Goal: Information Seeking & Learning: Learn about a topic

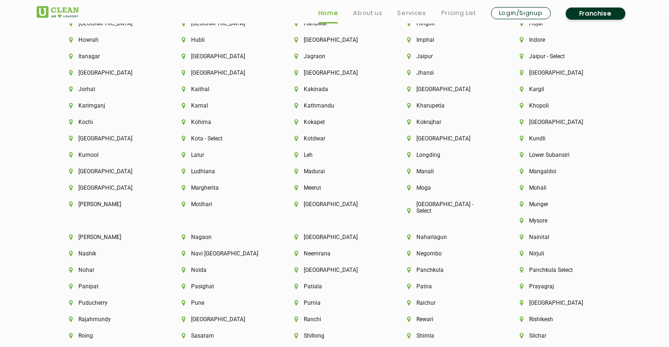
scroll to position [2300, 0]
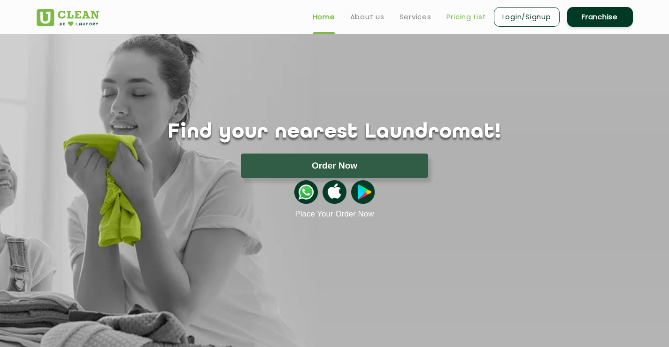
click at [470, 17] on link "Pricing List" at bounding box center [466, 16] width 40 height 11
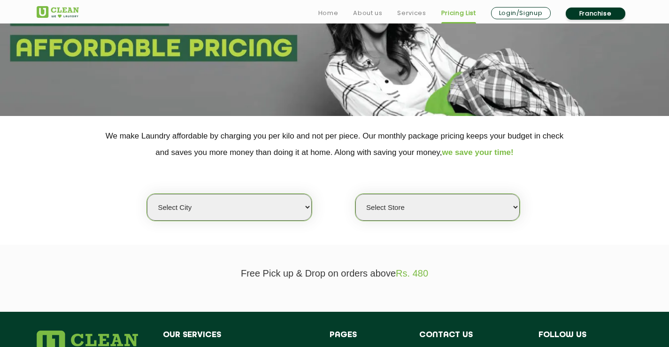
scroll to position [235, 0]
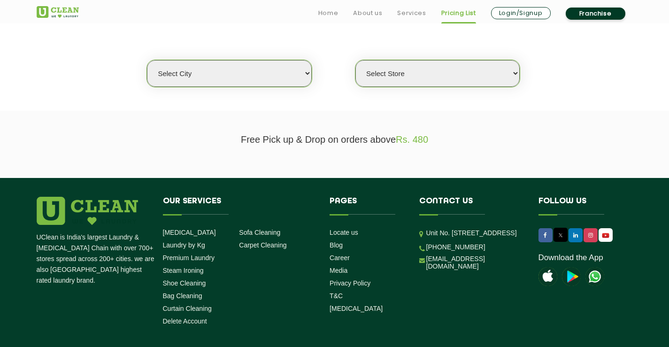
click at [253, 76] on select "Select city Aalo Agartala Agra Ahmedabad Akola Aligarh Alwar - UClean Select Am…" at bounding box center [229, 73] width 164 height 27
select select "153"
click at [147, 60] on select "Select city Aalo Agartala Agra Ahmedabad Akola Aligarh Alwar - UClean Select Am…" at bounding box center [229, 73] width 164 height 27
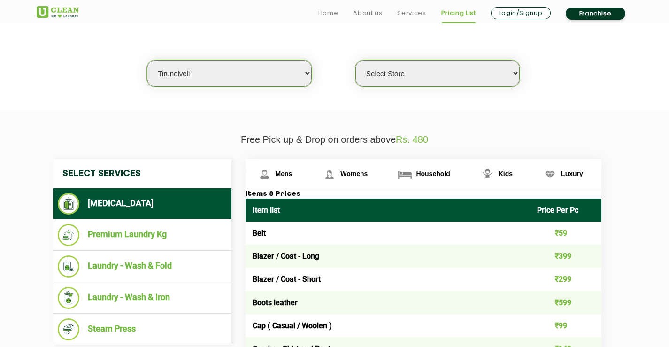
click at [395, 75] on select "Select Store UClean Tirunelveli" at bounding box center [437, 73] width 164 height 27
select select "461"
click at [355, 60] on select "Select Store UClean Tirunelveli" at bounding box center [437, 73] width 164 height 27
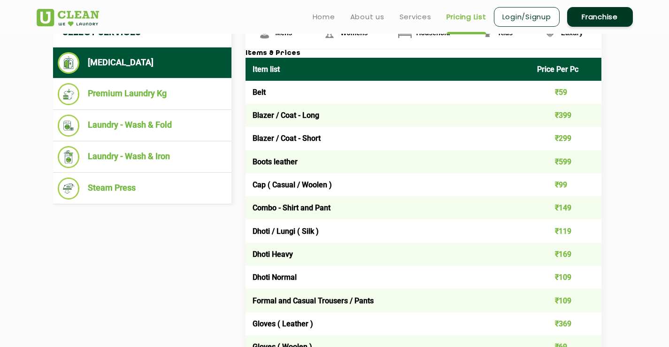
scroll to position [329, 0]
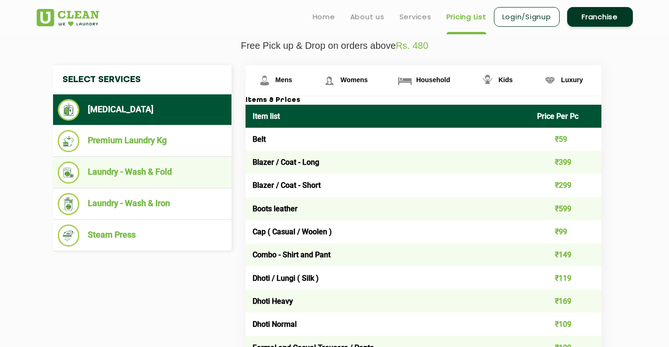
click at [104, 173] on li "Laundry - Wash & Fold" at bounding box center [142, 172] width 169 height 22
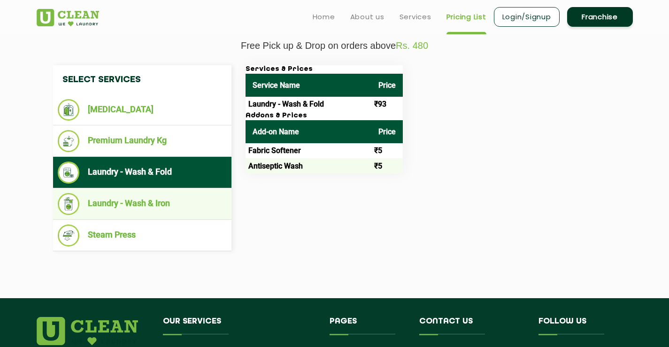
click at [132, 202] on li "Laundry - Wash & Iron" at bounding box center [142, 204] width 169 height 22
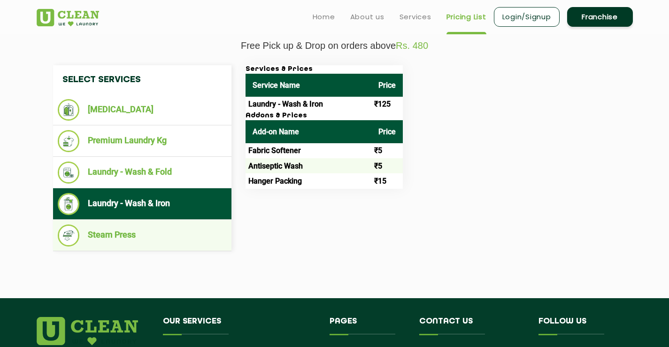
click at [130, 234] on li "Steam Press" at bounding box center [142, 235] width 169 height 22
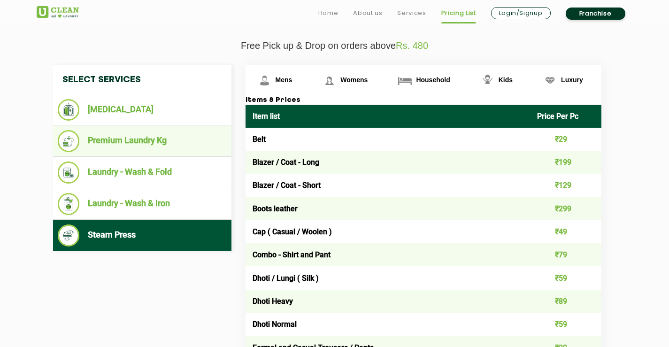
click at [125, 142] on li "Premium Laundry Kg" at bounding box center [142, 141] width 169 height 22
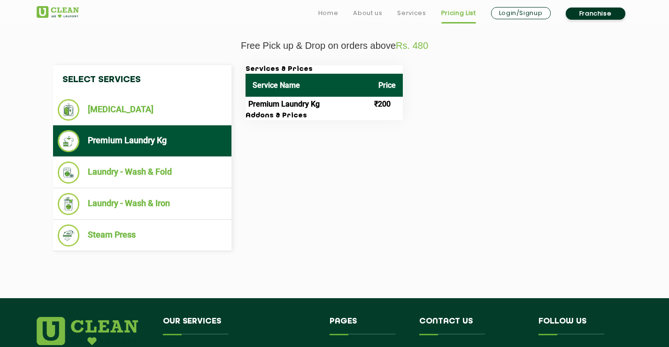
click at [278, 108] on td "Premium Laundry Kg" at bounding box center [308, 104] width 126 height 15
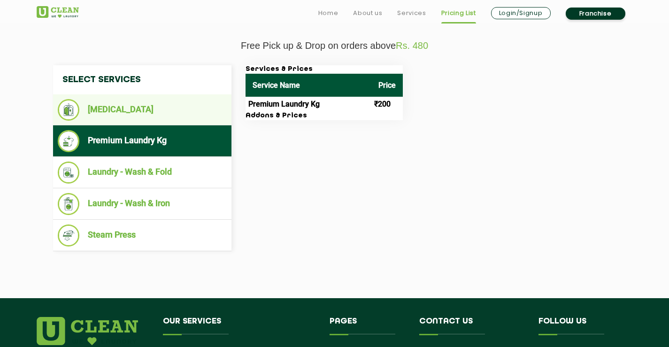
click at [109, 109] on li "[MEDICAL_DATA]" at bounding box center [142, 110] width 169 height 22
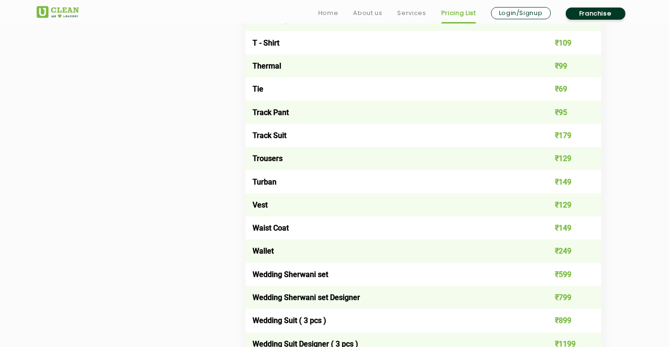
scroll to position [1549, 0]
